Goal: Find specific page/section: Find specific page/section

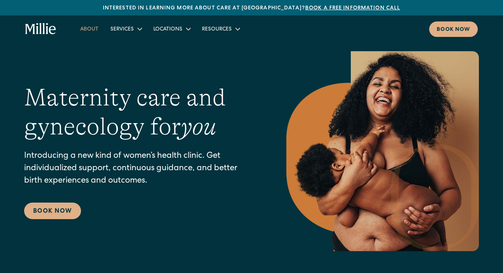
click at [87, 27] on link "About" at bounding box center [89, 29] width 30 height 12
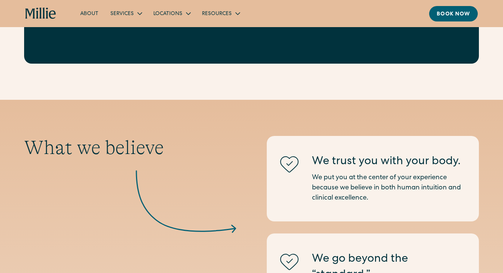
scroll to position [641, 0]
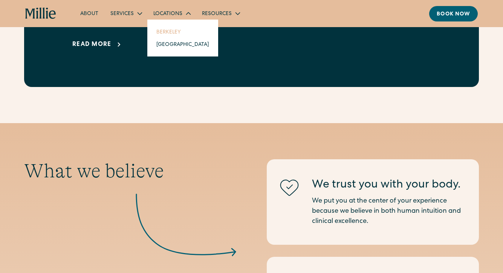
click at [173, 30] on link "Berkeley" at bounding box center [182, 32] width 65 height 12
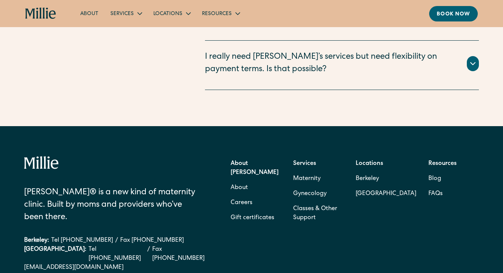
scroll to position [2168, 0]
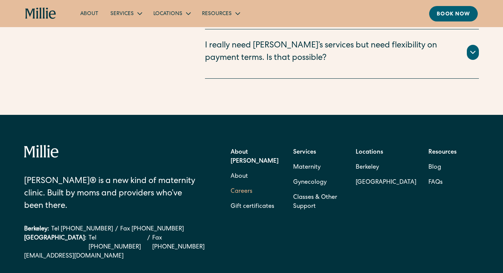
click at [246, 184] on link "Careers" at bounding box center [241, 191] width 22 height 15
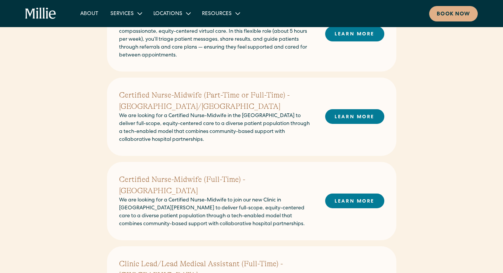
scroll to position [293, 0]
